Goal: Task Accomplishment & Management: Manage account settings

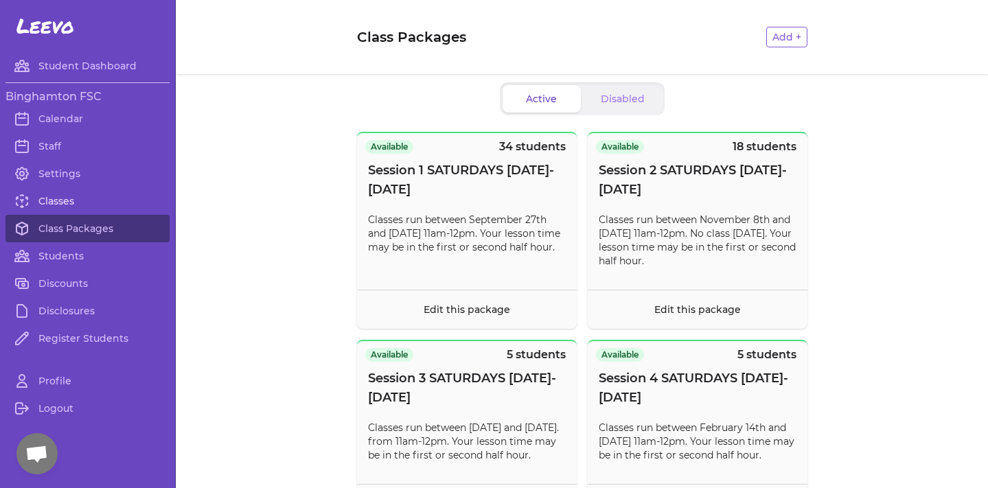
click at [43, 205] on link "Classes" at bounding box center [87, 201] width 164 height 27
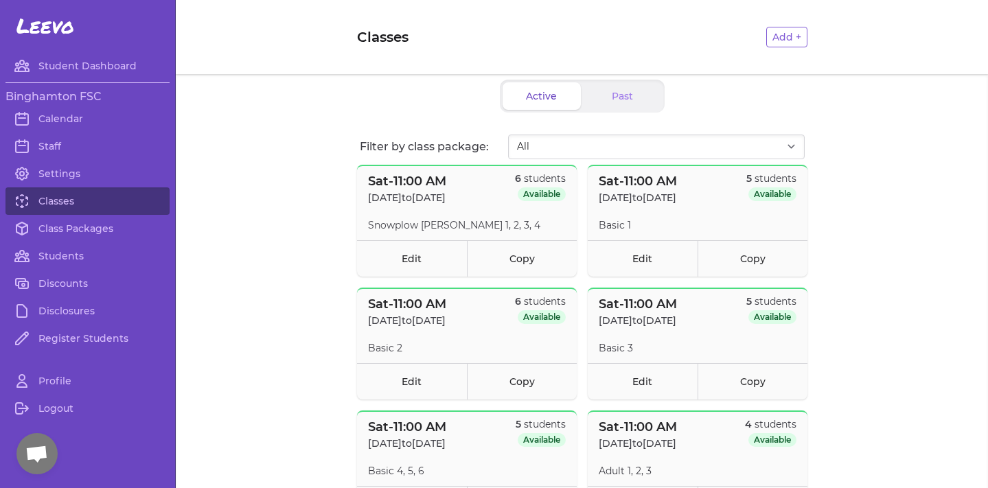
click at [435, 246] on link "Edit" at bounding box center [412, 258] width 110 height 36
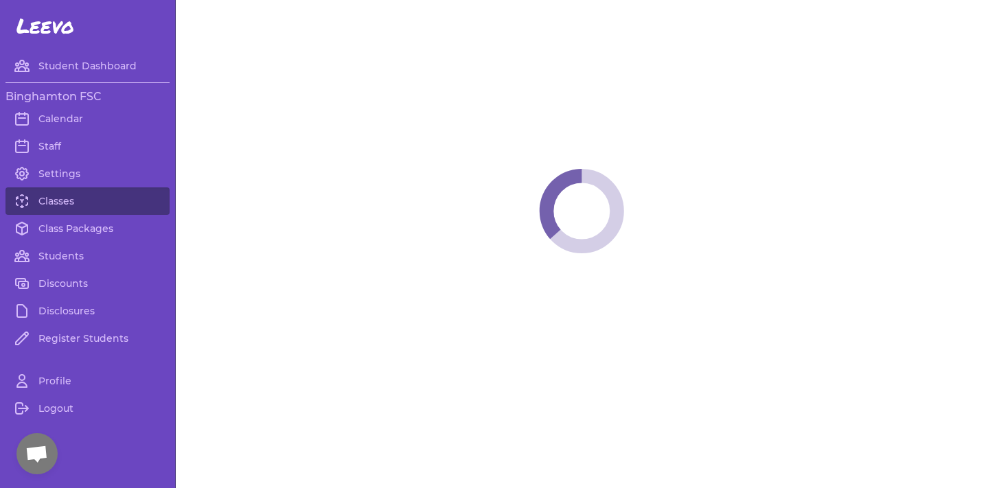
select select "6"
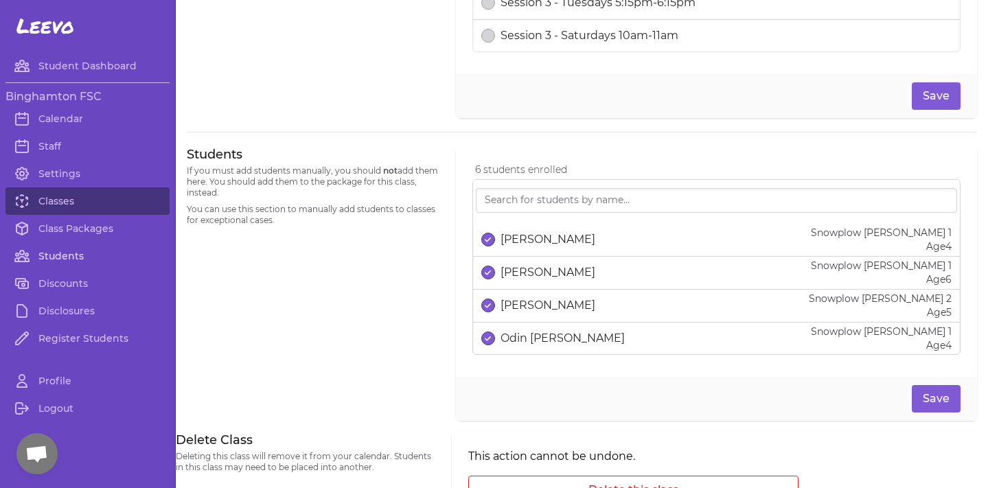
click at [69, 253] on link "Students" at bounding box center [87, 255] width 164 height 27
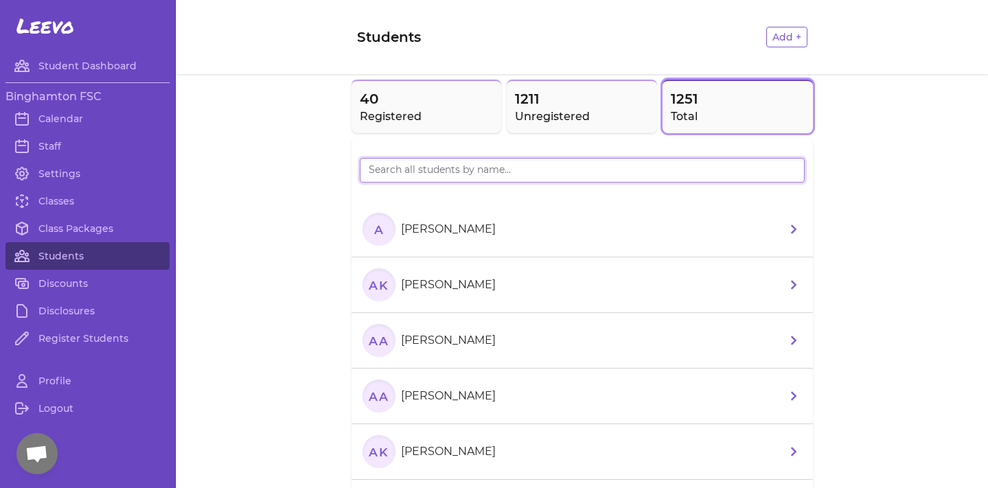
click at [438, 168] on input "search" at bounding box center [582, 170] width 445 height 25
type input "helena"
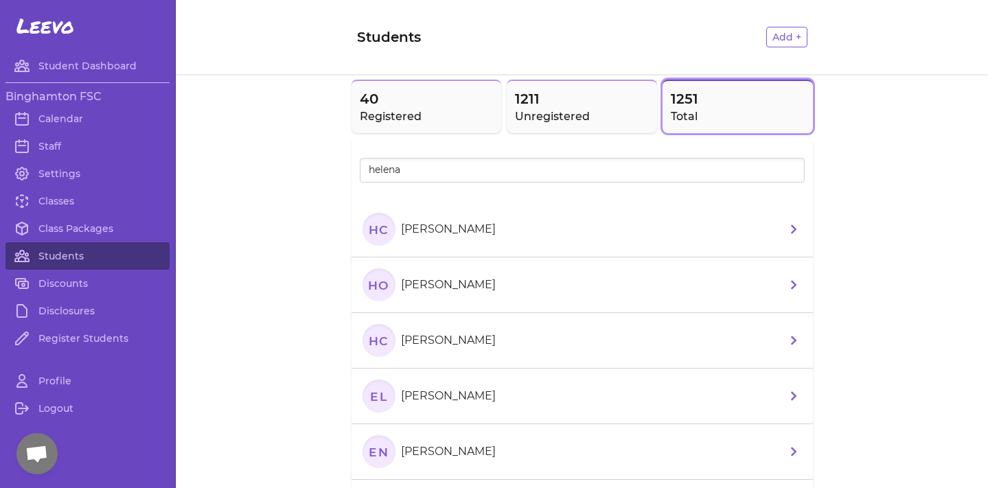
click at [444, 293] on p "Helena Ou" at bounding box center [448, 285] width 95 height 16
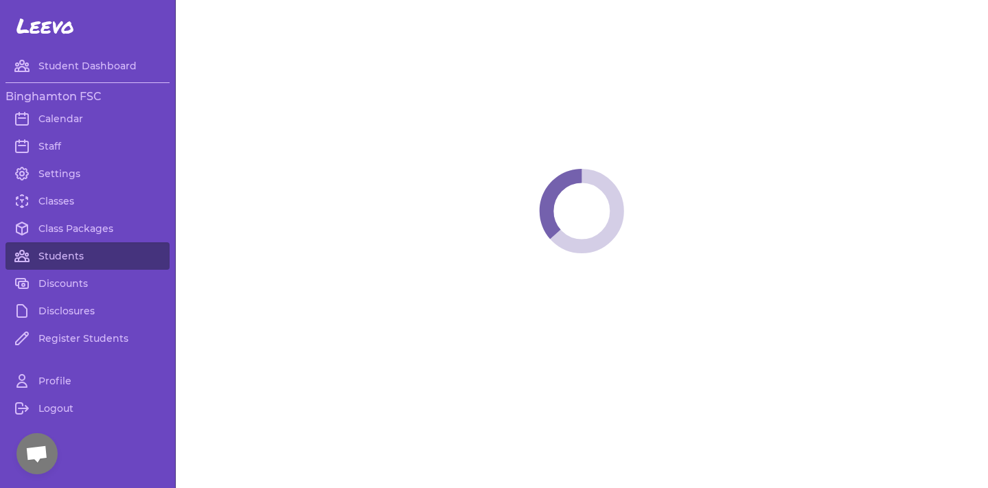
select select "NY"
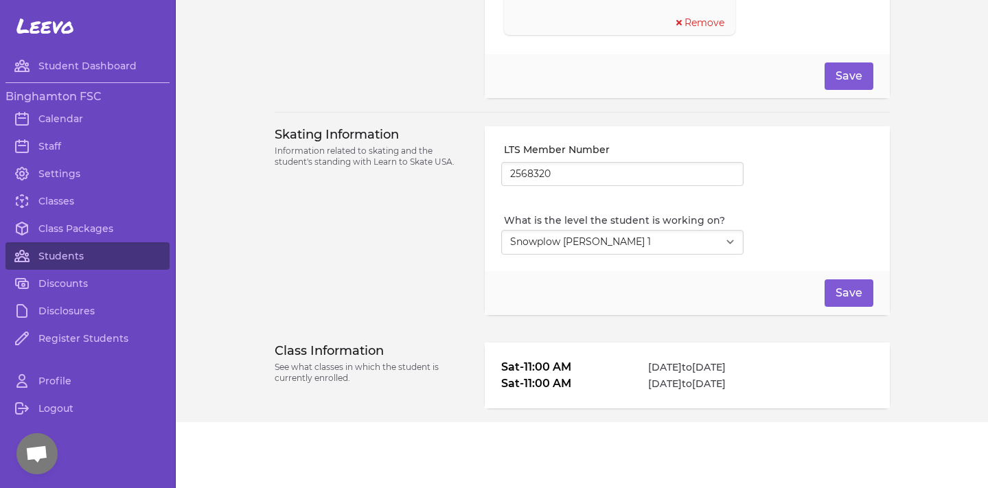
scroll to position [1090, 0]
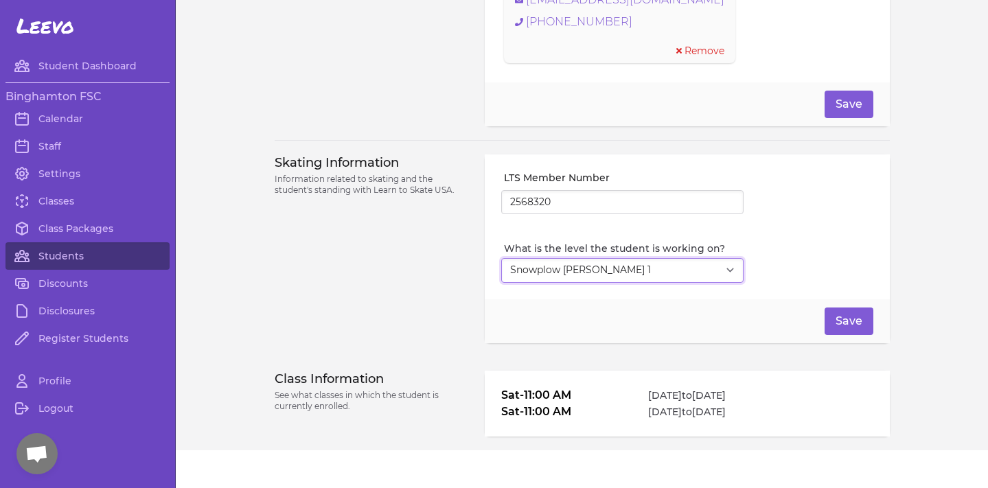
select select "1"
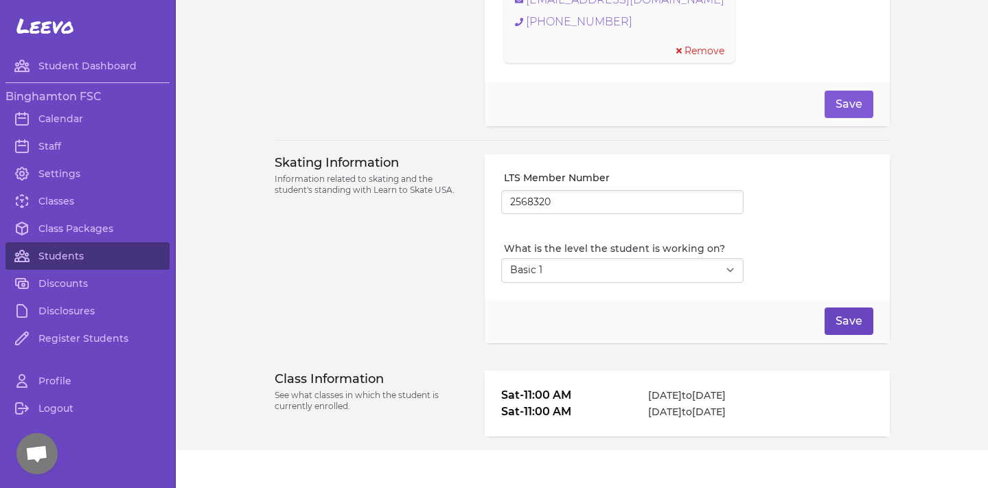
click at [852, 324] on button "Save" at bounding box center [849, 321] width 49 height 27
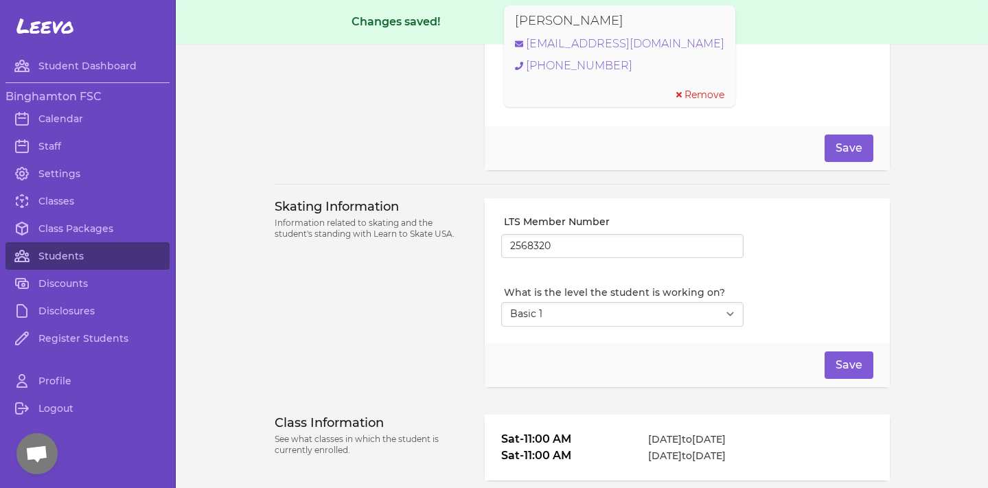
scroll to position [1086, 0]
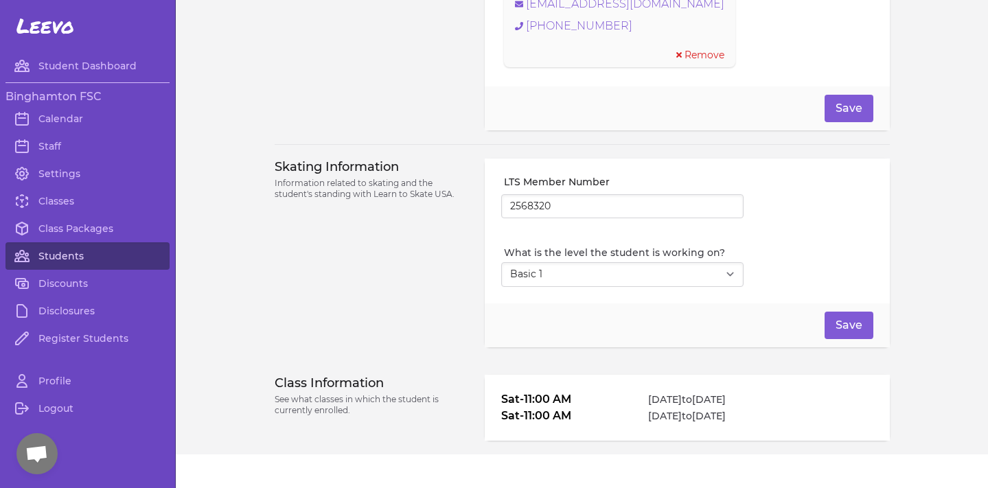
click at [57, 255] on link "Students" at bounding box center [87, 255] width 164 height 27
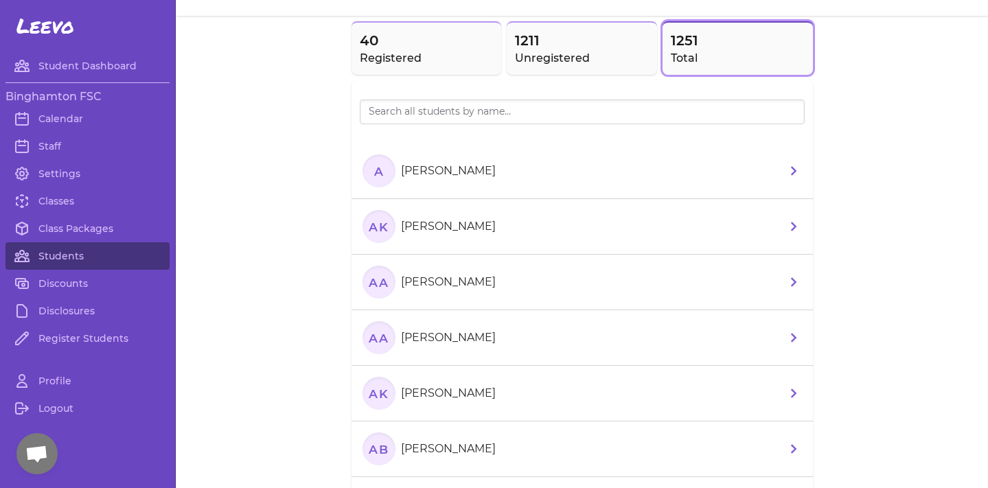
scroll to position [38, 0]
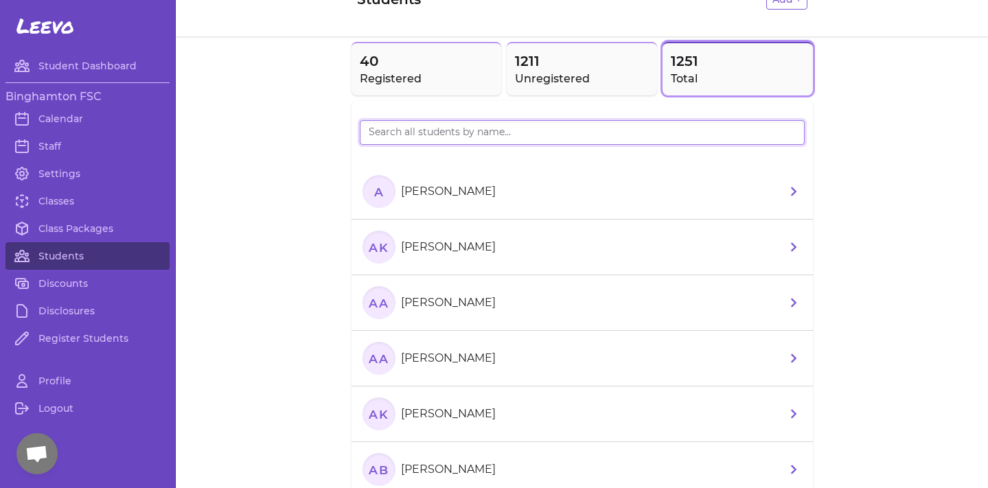
click at [471, 141] on input "search" at bounding box center [582, 132] width 445 height 25
type input "kaarina"
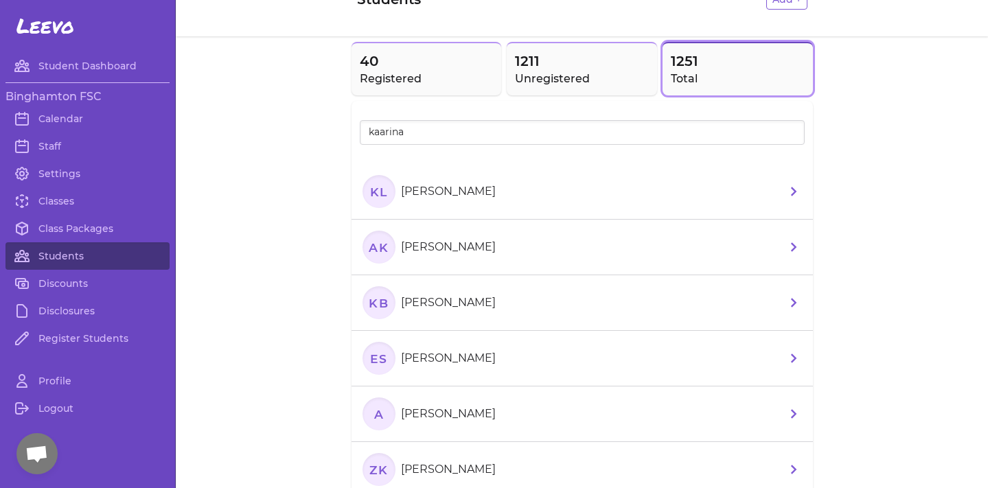
click at [451, 214] on li "KL Kaarina Li" at bounding box center [583, 192] width 462 height 56
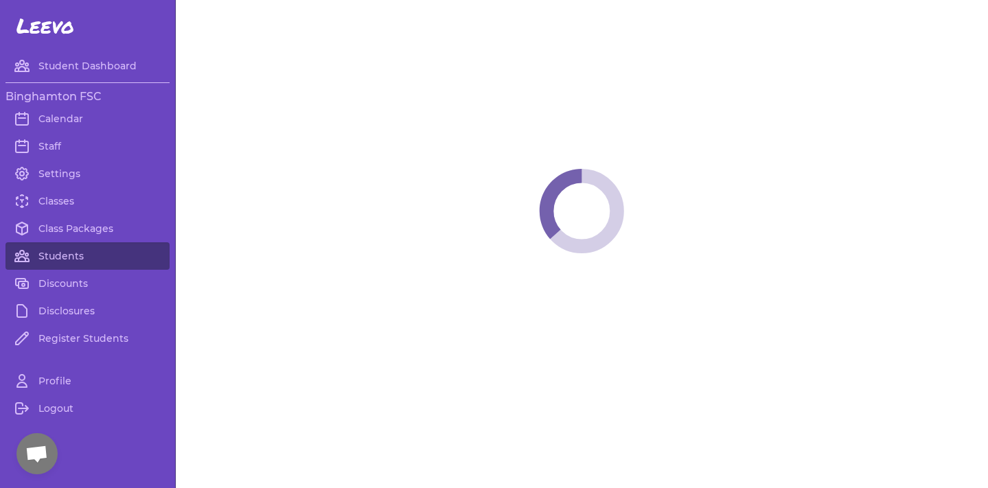
select select "NY"
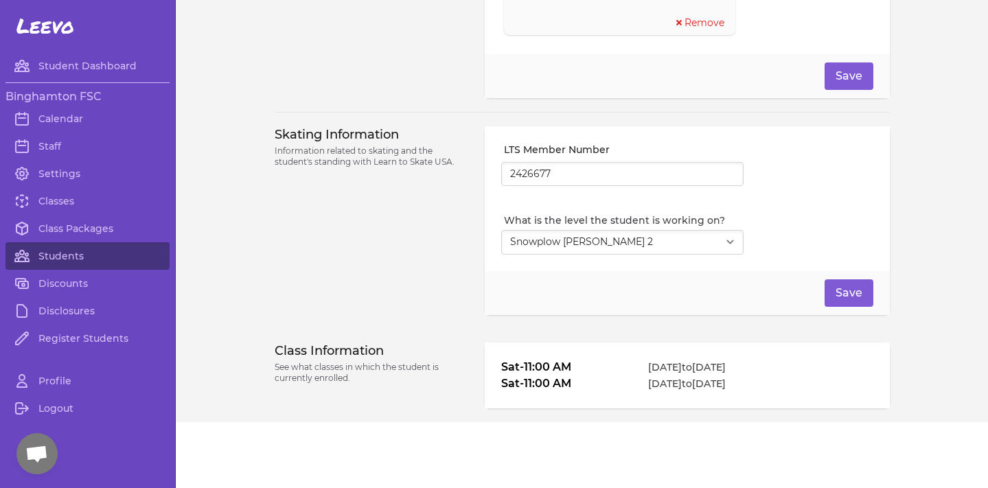
scroll to position [1125, 0]
select select "1"
click at [831, 289] on button "Save" at bounding box center [849, 293] width 49 height 27
click at [77, 201] on link "Classes" at bounding box center [87, 201] width 164 height 27
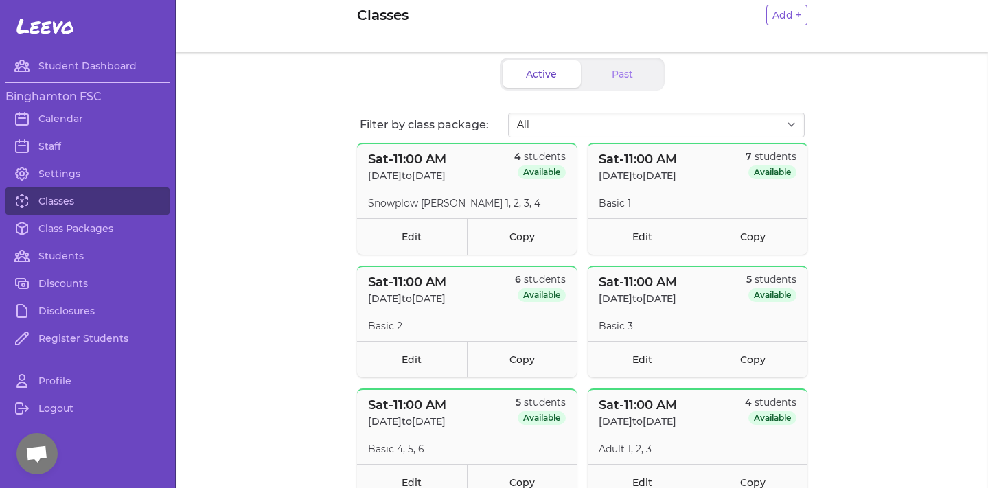
scroll to position [25, 0]
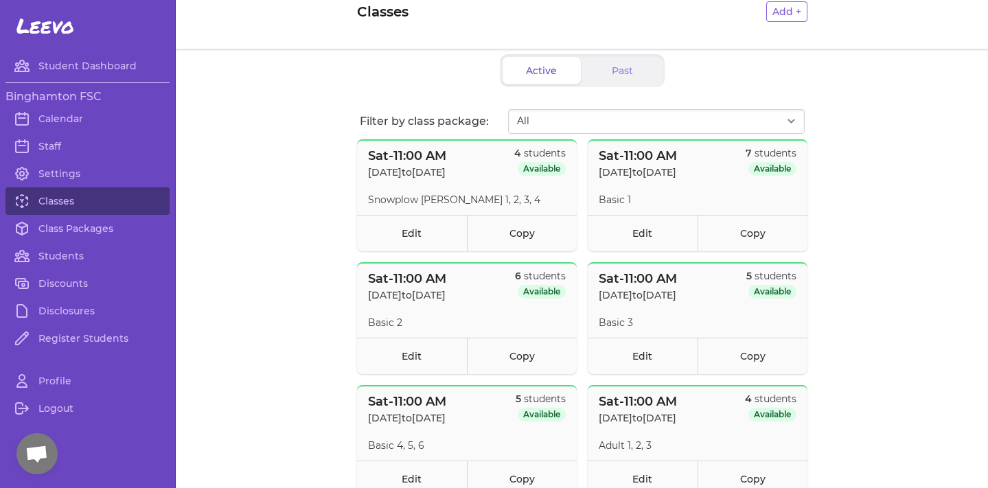
click at [499, 166] on header "Sat - 11:00 AM Sep 27 to Nov 1, 2025 4 students Available" at bounding box center [467, 163] width 220 height 44
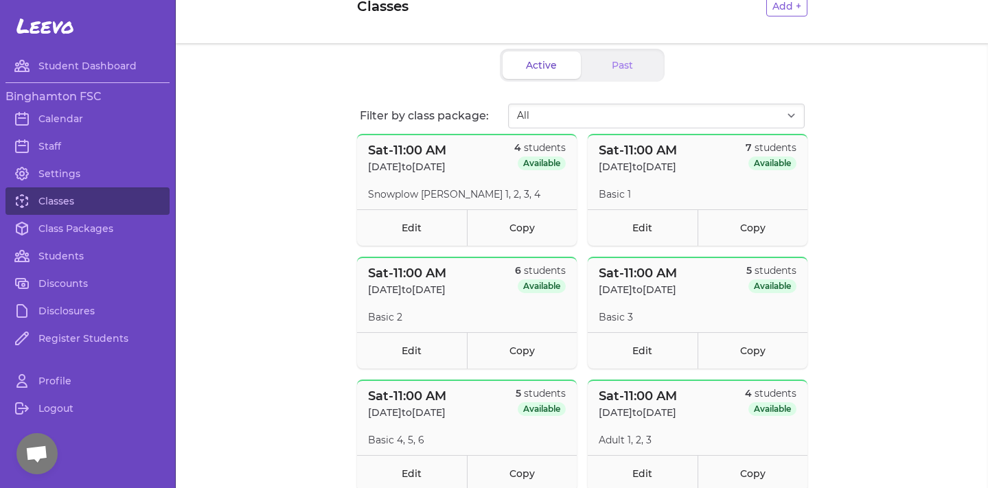
scroll to position [27, 0]
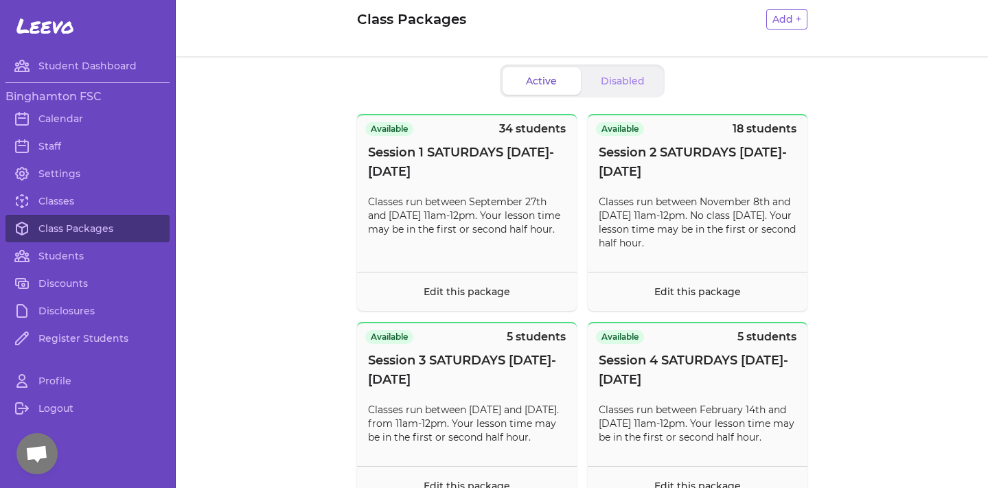
scroll to position [21, 0]
